Goal: Navigation & Orientation: Find specific page/section

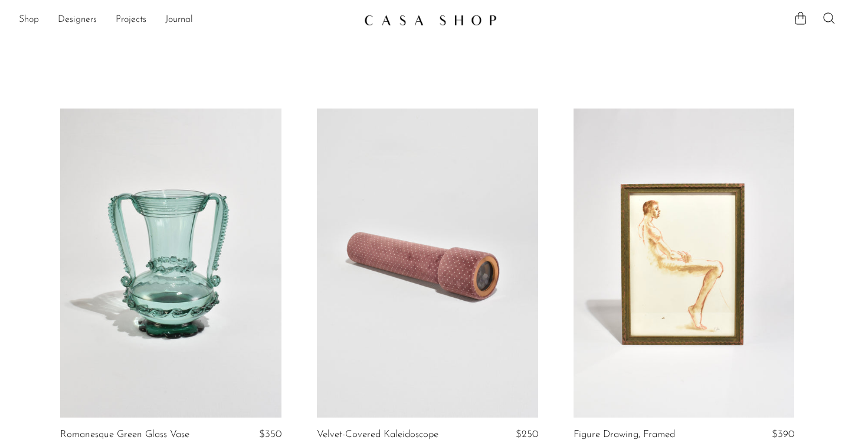
click at [28, 23] on link "Shop" at bounding box center [29, 19] width 20 height 15
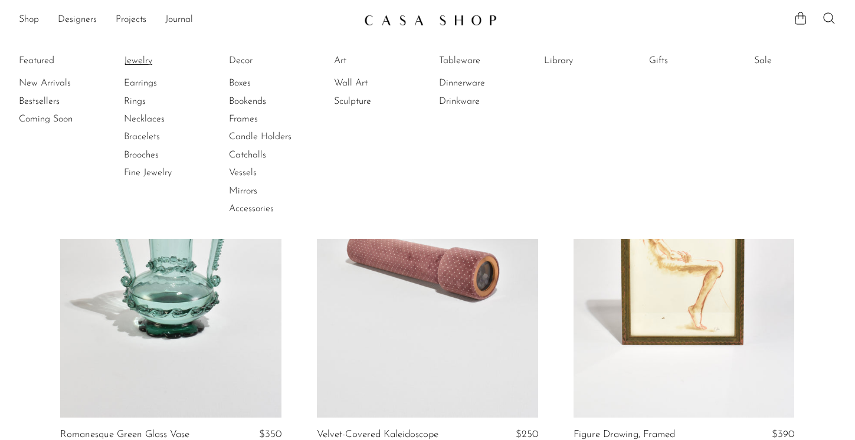
click at [134, 63] on link "Jewelry" at bounding box center [168, 60] width 89 height 13
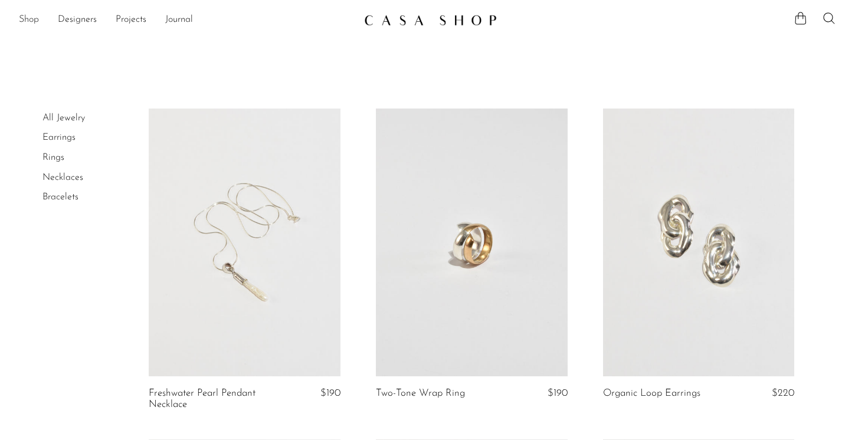
click at [32, 19] on link "Shop" at bounding box center [29, 19] width 20 height 15
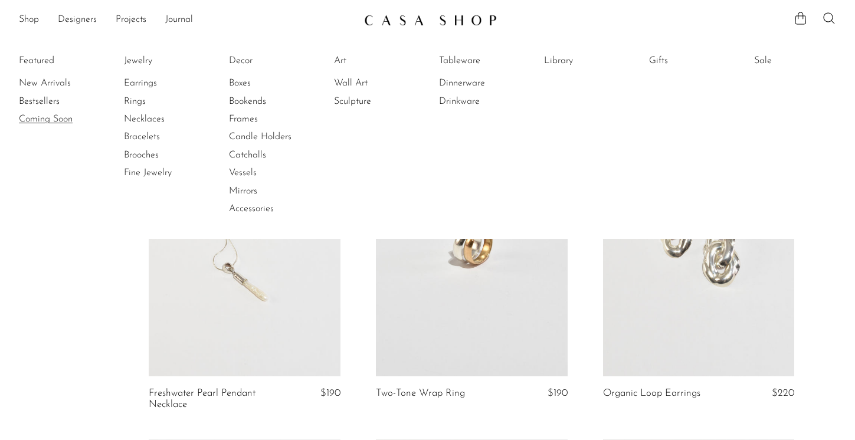
click at [54, 116] on link "Coming Soon" at bounding box center [63, 119] width 89 height 13
